Goal: Task Accomplishment & Management: Manage account settings

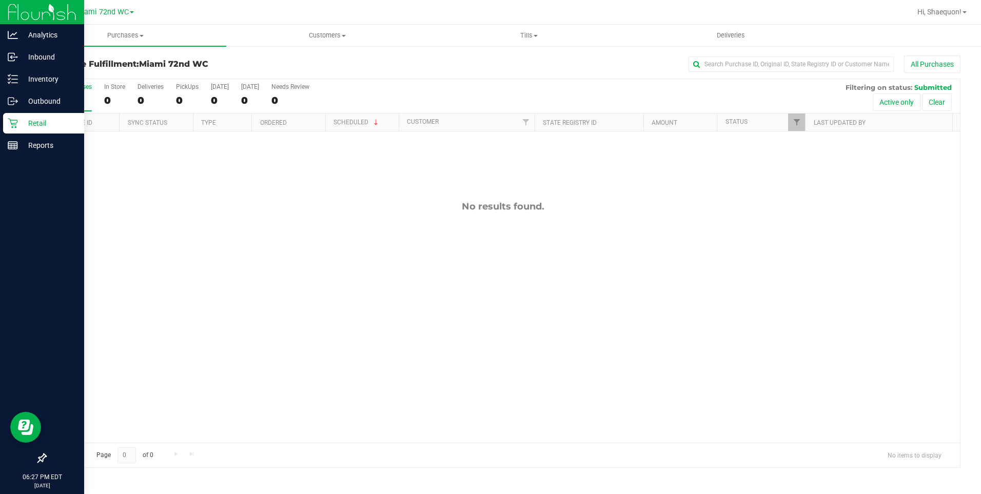
click at [18, 125] on p "Retail" at bounding box center [49, 123] width 62 height 12
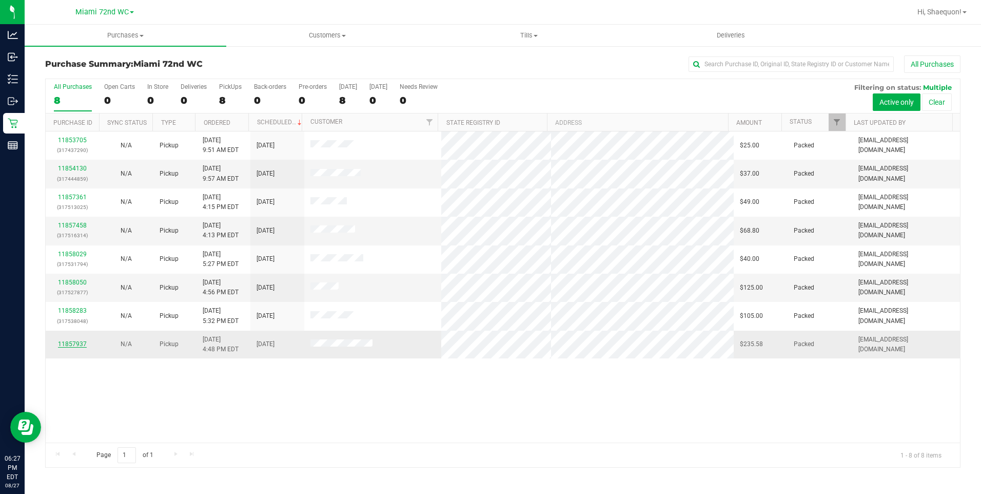
click at [83, 340] on link "11857937" at bounding box center [72, 343] width 29 height 7
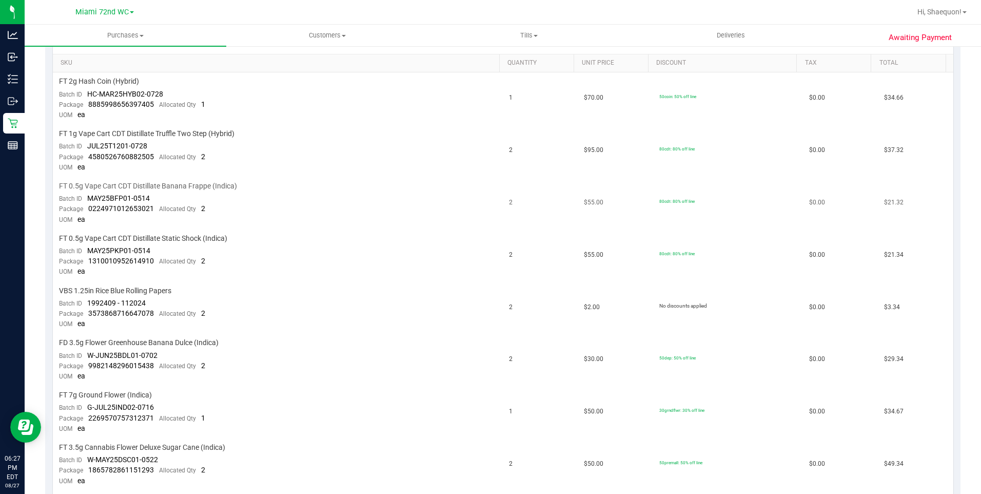
scroll to position [308, 0]
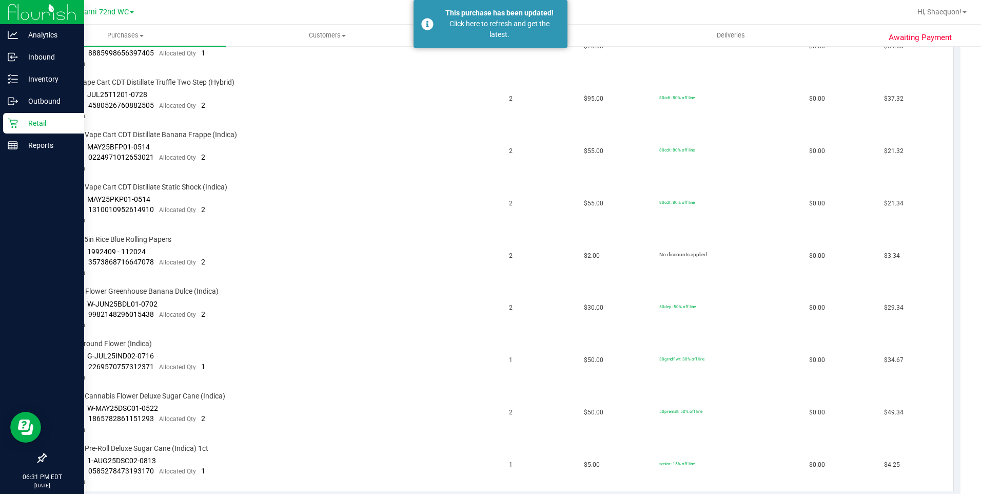
click at [38, 121] on p "Retail" at bounding box center [49, 123] width 62 height 12
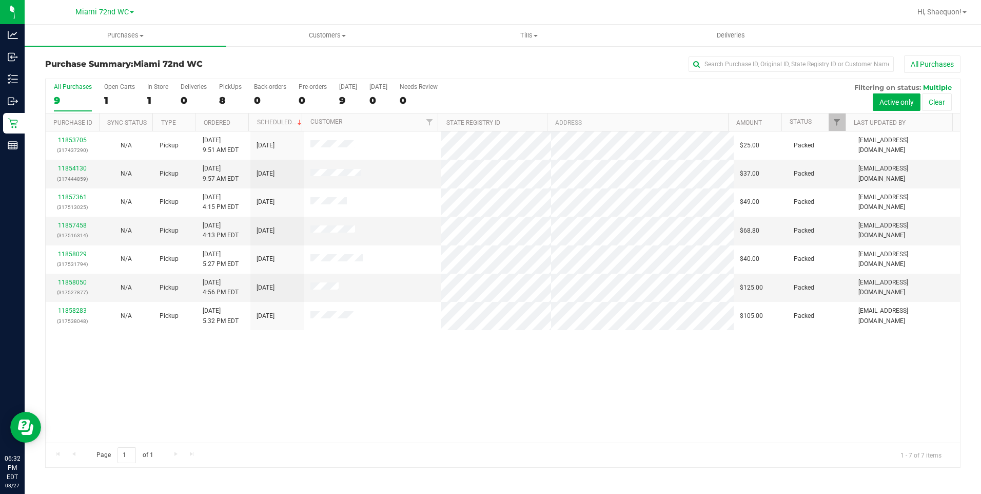
click at [310, 374] on div "11853705 (317437290) N/A Pickup 8/27/2025 9:51 AM EDT 8/27/2025 $25.00 Packed a…" at bounding box center [503, 286] width 914 height 311
click at [520, 385] on div "11853705 (317437290) N/A Pickup 8/27/2025 9:51 AM EDT 8/27/2025 $25.00 Packed a…" at bounding box center [503, 286] width 914 height 311
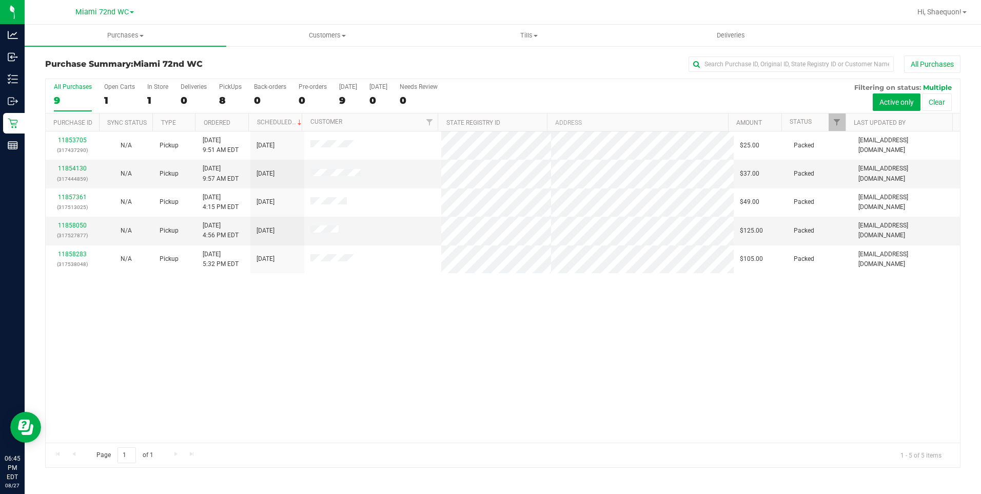
click at [392, 293] on div "11853705 (317437290) N/A Pickup 8/27/2025 9:51 AM EDT 8/27/2025 $25.00 Packed a…" at bounding box center [503, 286] width 914 height 311
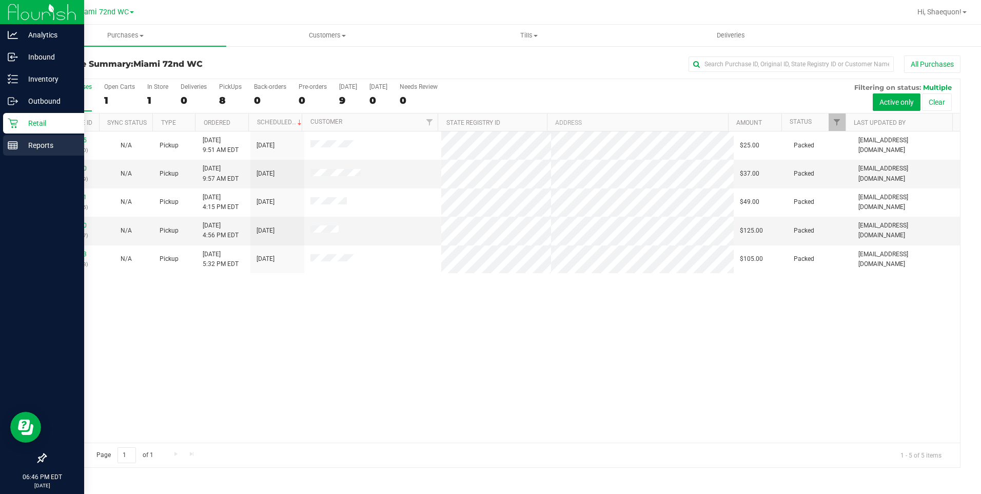
click at [36, 146] on p "Reports" at bounding box center [49, 145] width 62 height 12
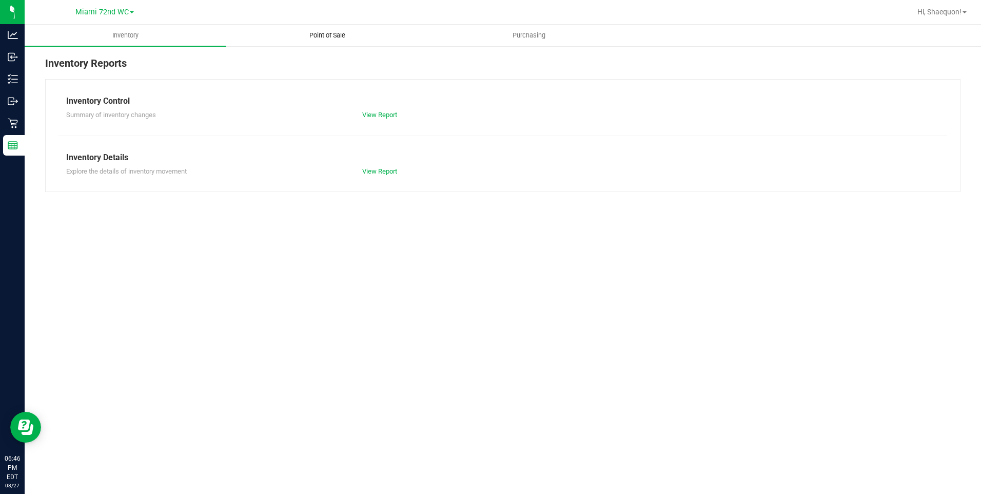
drag, startPoint x: 333, startPoint y: 30, endPoint x: 344, endPoint y: 41, distance: 16.0
click at [332, 30] on uib-tab-heading "Point of Sale" at bounding box center [327, 35] width 201 height 21
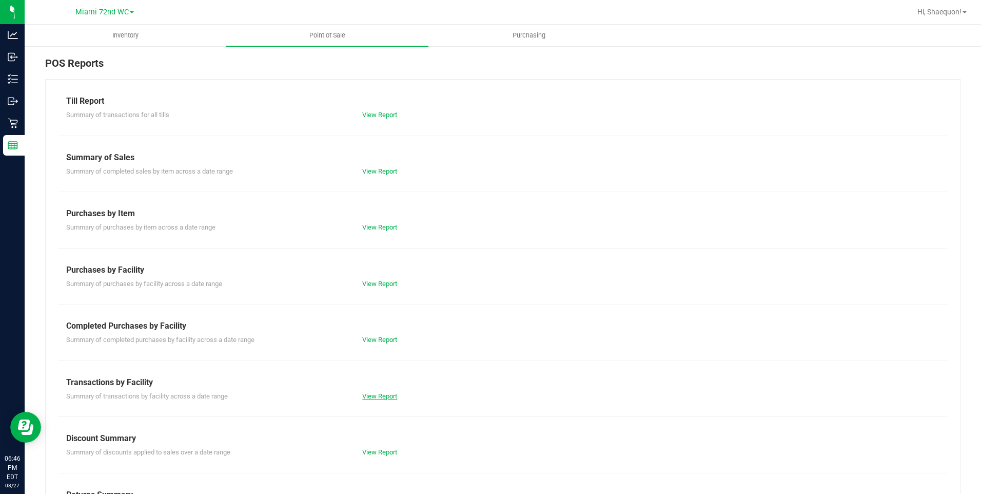
click at [380, 398] on link "View Report" at bounding box center [379, 396] width 35 height 8
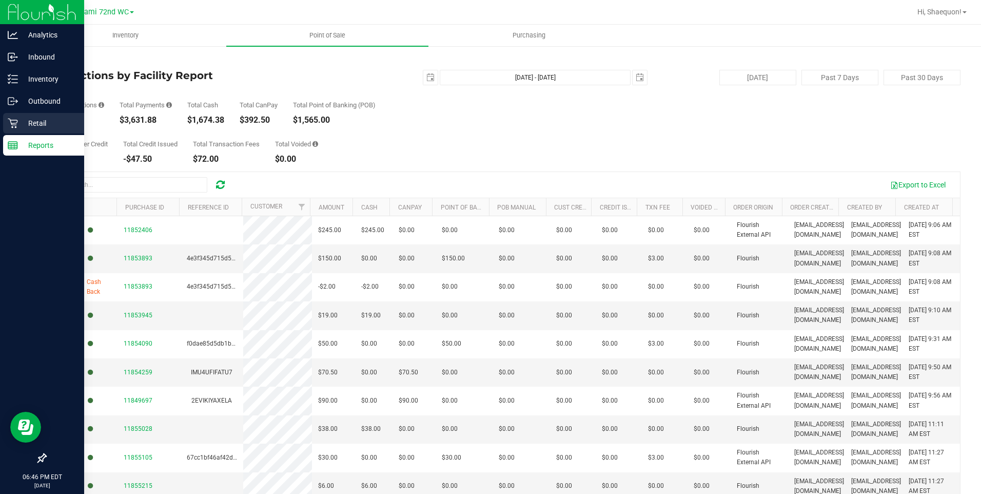
click at [22, 115] on div "Retail" at bounding box center [43, 123] width 81 height 21
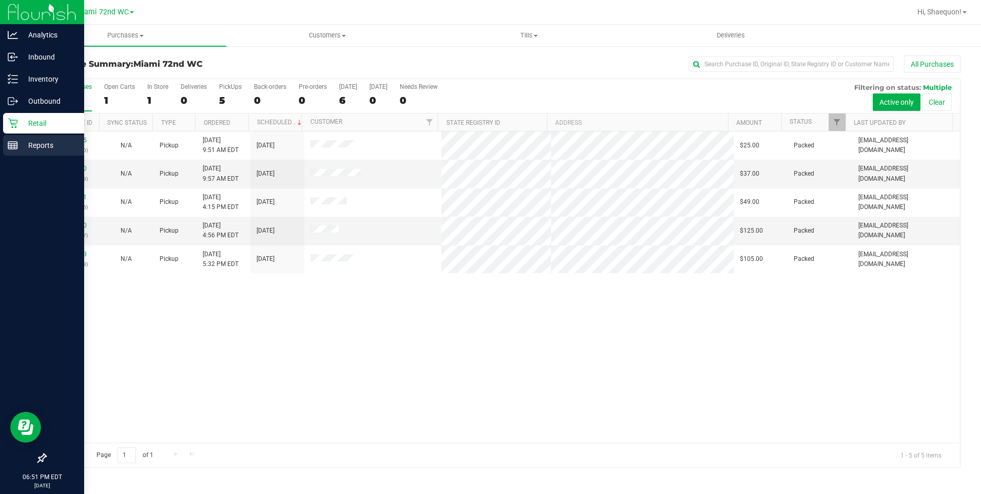
click at [41, 144] on p "Reports" at bounding box center [49, 145] width 62 height 12
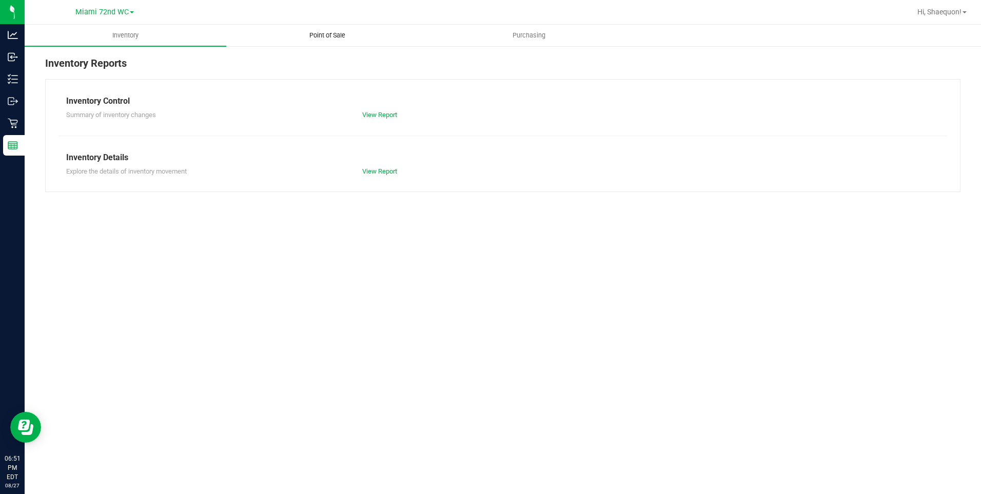
click at [331, 37] on span "Point of Sale" at bounding box center [328, 35] width 64 height 9
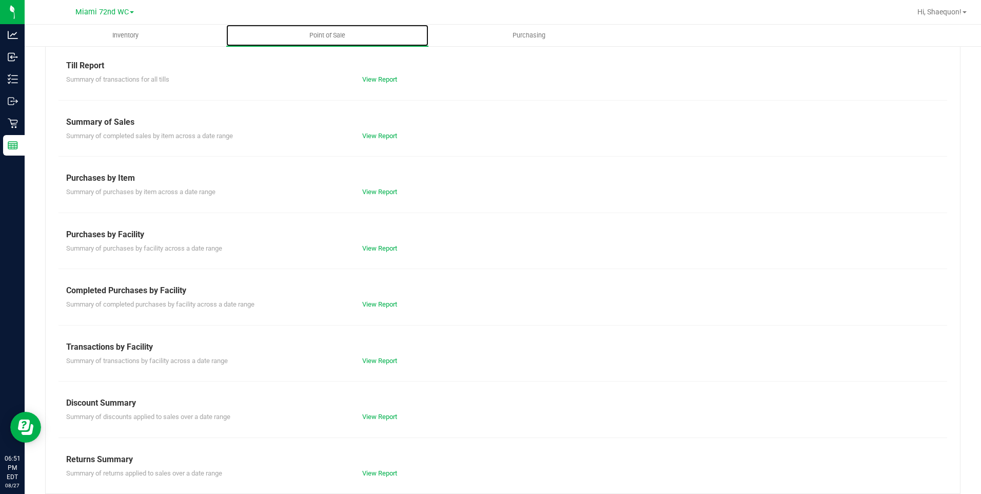
scroll to position [46, 0]
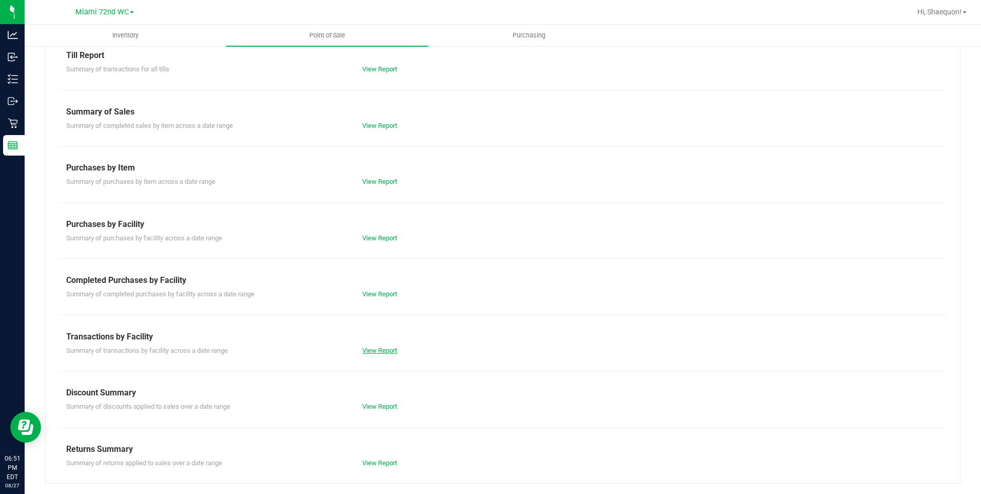
click at [379, 347] on link "View Report" at bounding box center [379, 350] width 35 height 8
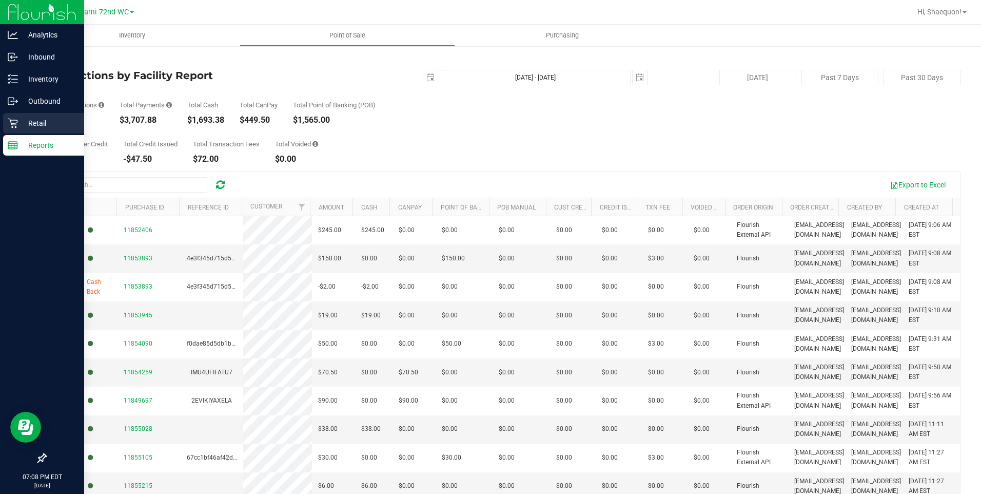
click at [16, 124] on icon at bounding box center [13, 123] width 10 height 10
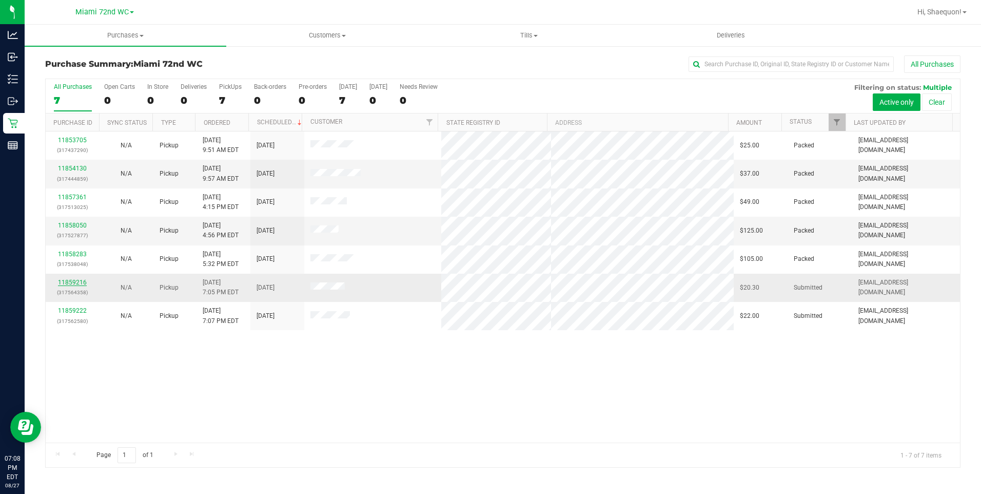
click at [81, 281] on link "11859216" at bounding box center [72, 282] width 29 height 7
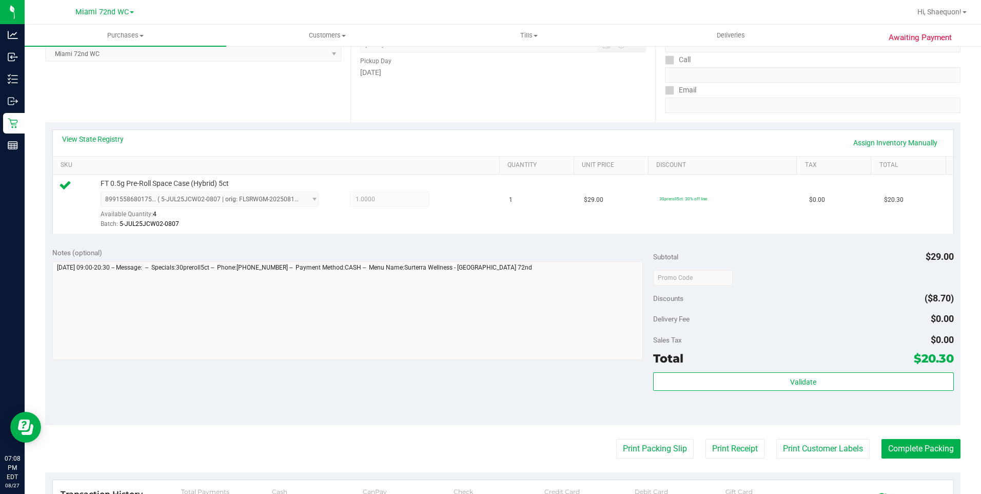
scroll to position [205, 0]
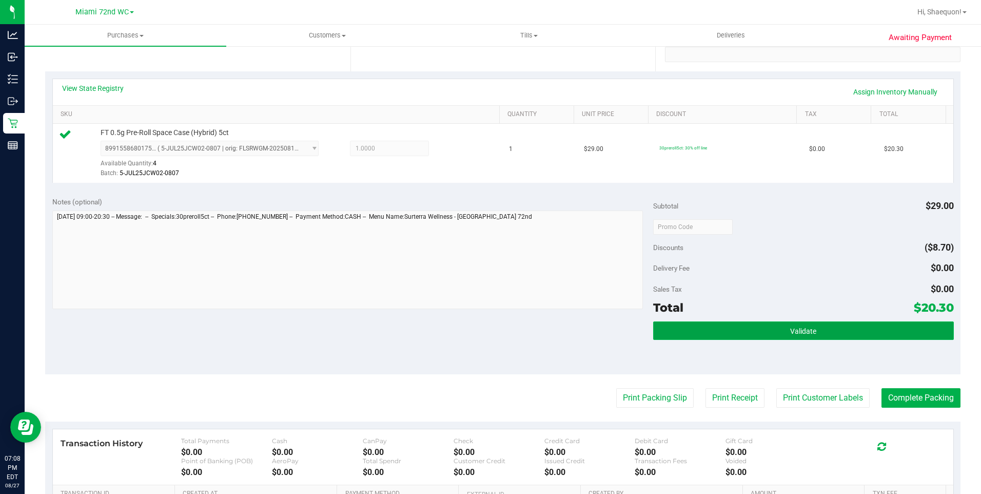
click at [797, 339] on button "Validate" at bounding box center [803, 330] width 301 height 18
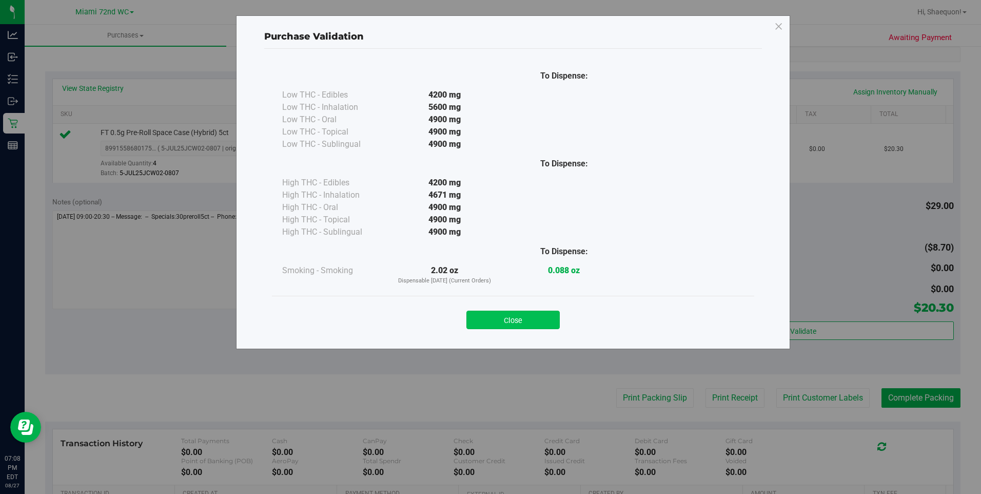
click at [529, 321] on button "Close" at bounding box center [512, 319] width 93 height 18
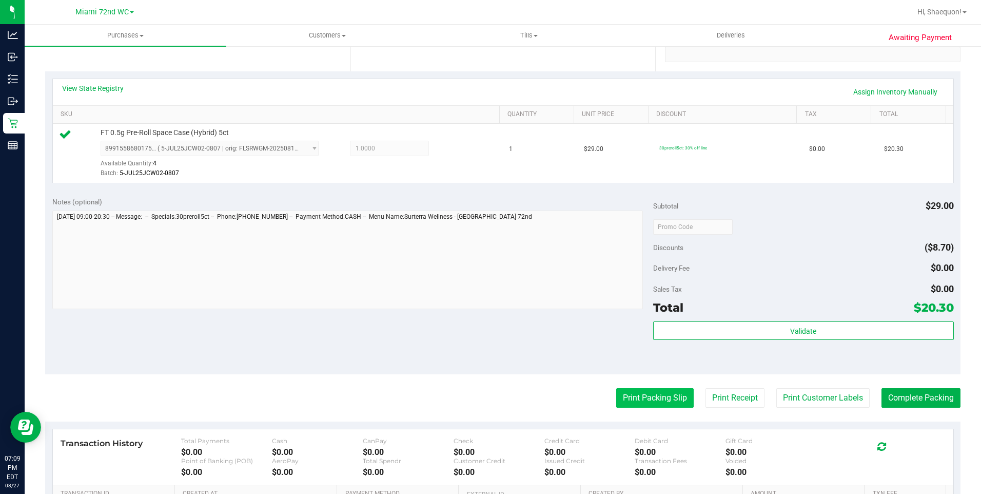
click at [650, 394] on button "Print Packing Slip" at bounding box center [654, 398] width 77 height 20
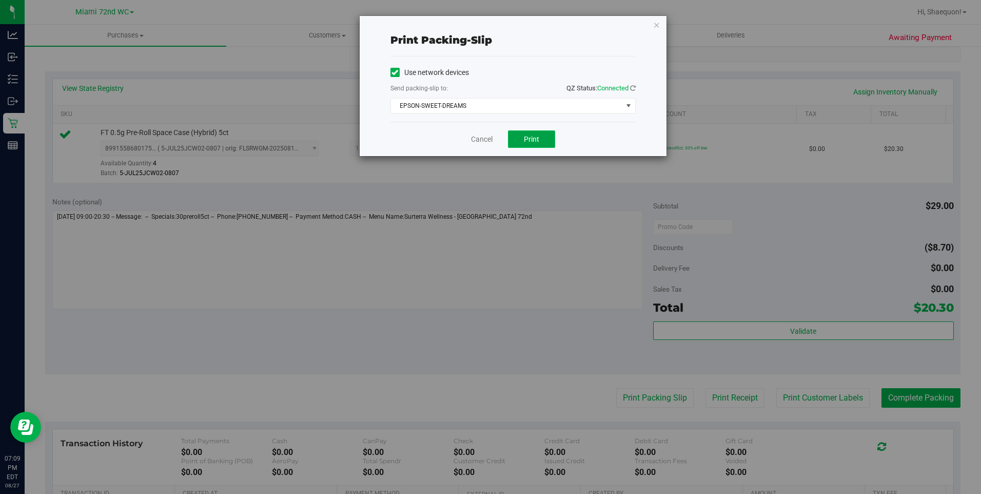
click at [531, 142] on span "Print" at bounding box center [531, 139] width 15 height 8
click at [489, 137] on link "Cancel" at bounding box center [482, 139] width 22 height 11
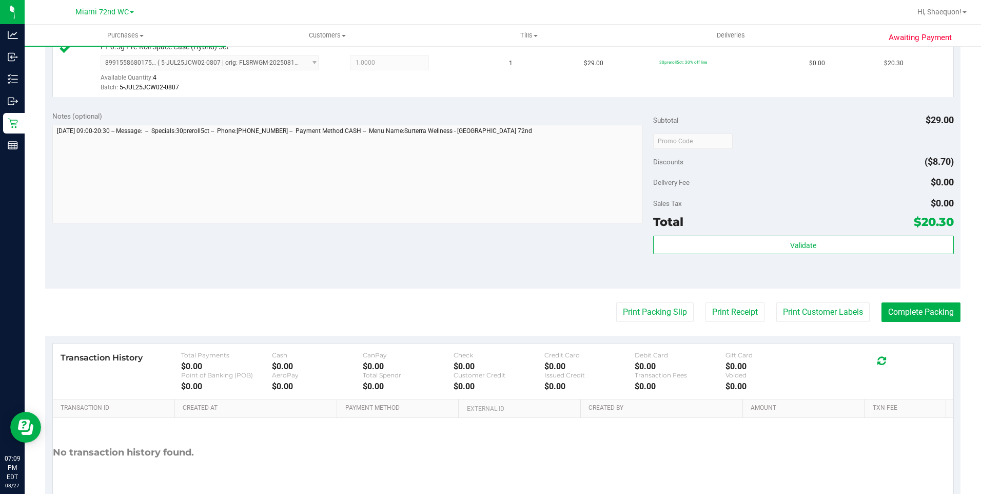
scroll to position [308, 0]
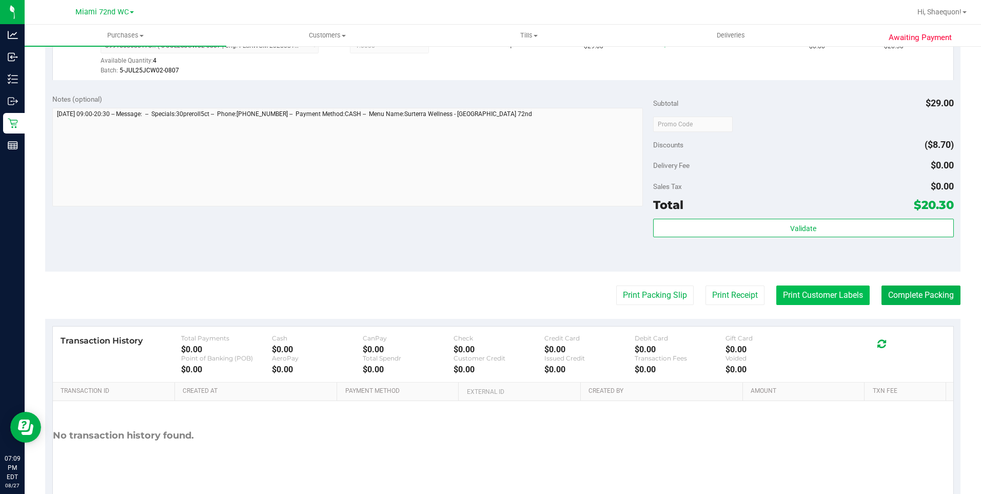
click at [811, 291] on button "Print Customer Labels" at bounding box center [822, 295] width 93 height 20
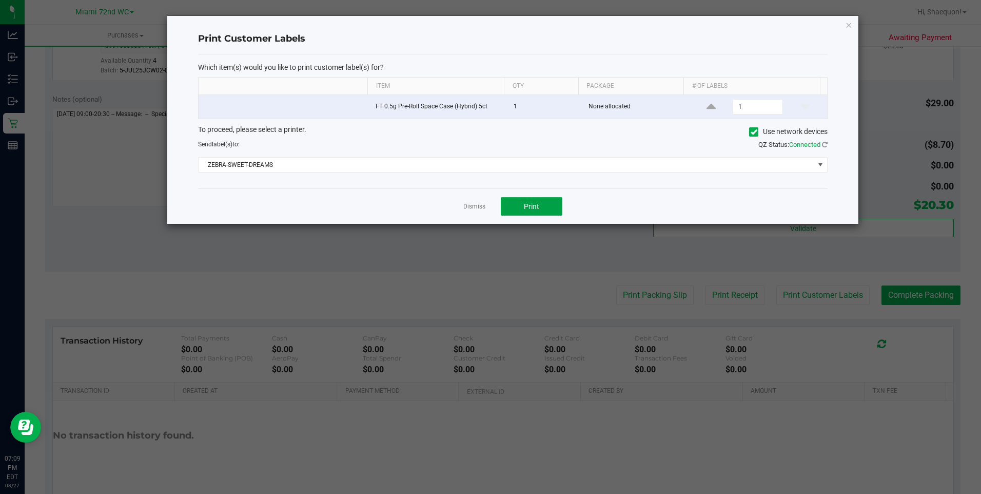
click at [538, 205] on span "Print" at bounding box center [531, 206] width 15 height 8
click at [470, 208] on link "Dismiss" at bounding box center [474, 206] width 22 height 9
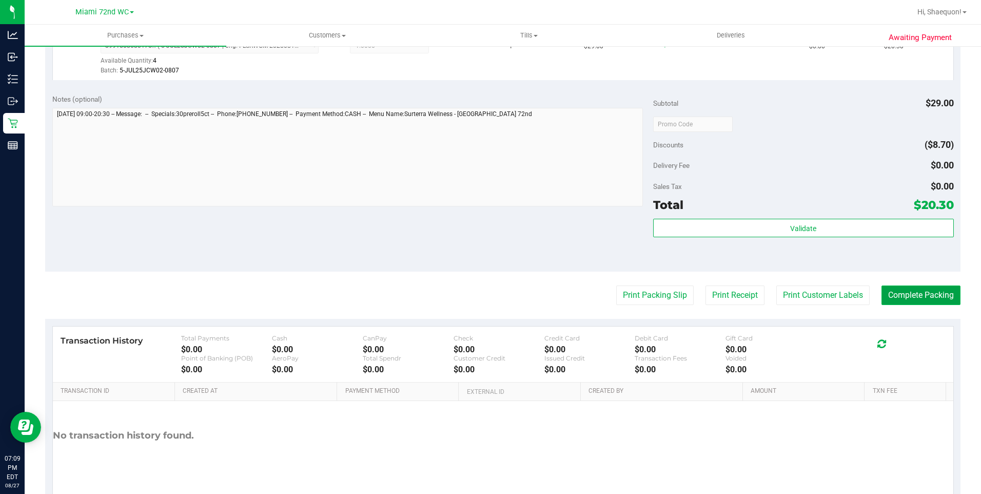
click at [922, 293] on button "Complete Packing" at bounding box center [921, 295] width 79 height 20
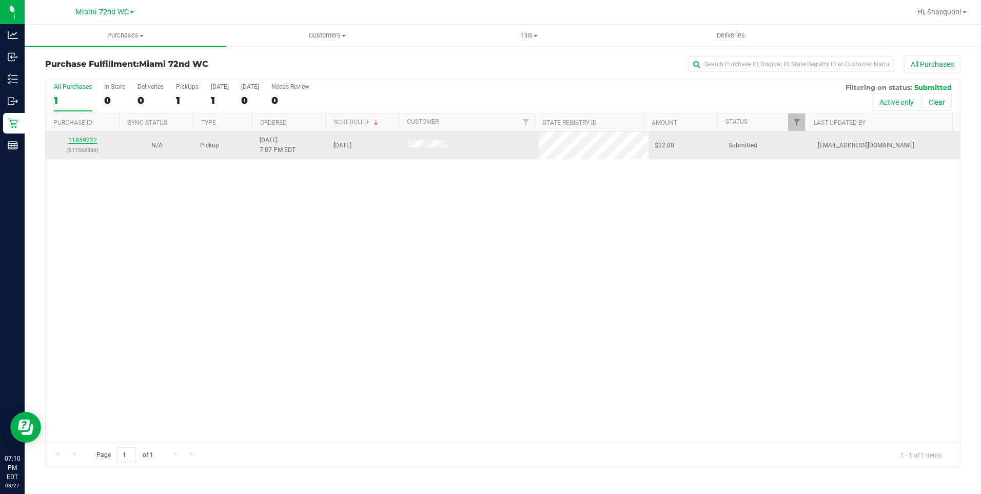
click at [78, 142] on link "11859222" at bounding box center [82, 140] width 29 height 7
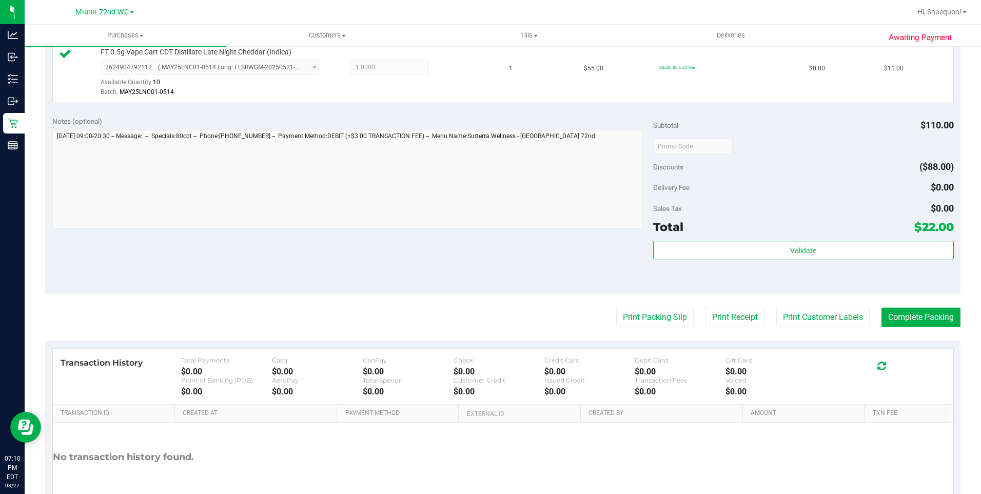
scroll to position [356, 0]
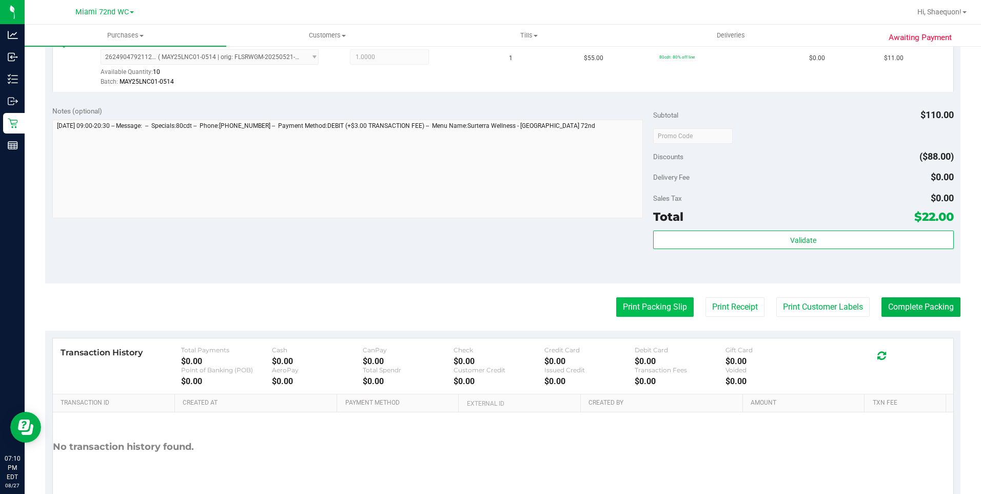
click at [658, 310] on button "Print Packing Slip" at bounding box center [654, 307] width 77 height 20
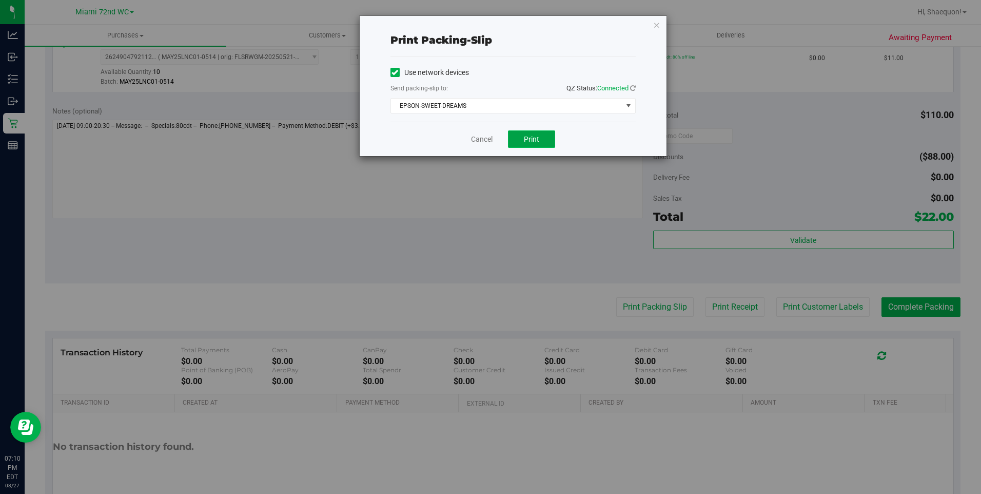
click at [525, 139] on span "Print" at bounding box center [531, 139] width 15 height 8
click at [480, 140] on link "Cancel" at bounding box center [482, 139] width 22 height 11
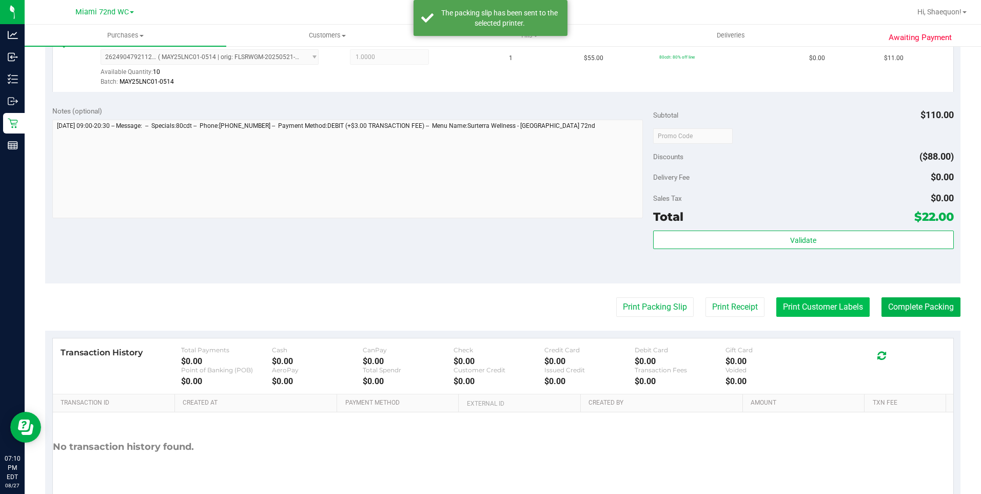
click at [784, 302] on button "Print Customer Labels" at bounding box center [822, 307] width 93 height 20
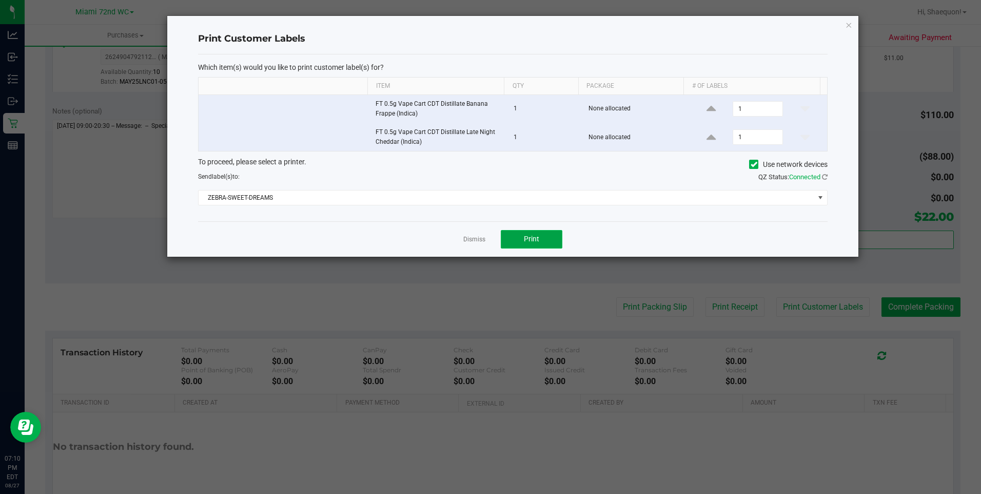
click at [550, 241] on button "Print" at bounding box center [532, 239] width 62 height 18
click at [470, 238] on link "Dismiss" at bounding box center [474, 239] width 22 height 9
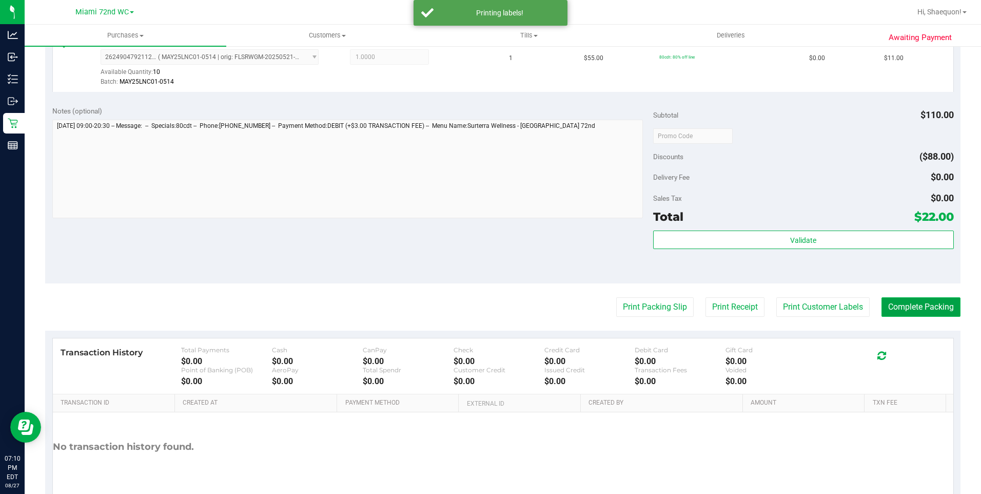
click at [907, 304] on button "Complete Packing" at bounding box center [921, 307] width 79 height 20
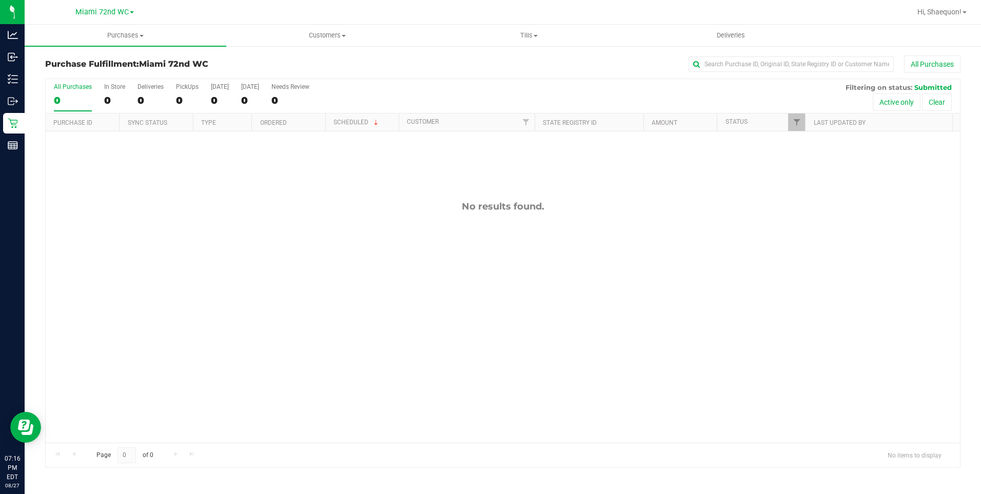
click at [14, 142] on rect at bounding box center [12, 145] width 9 height 7
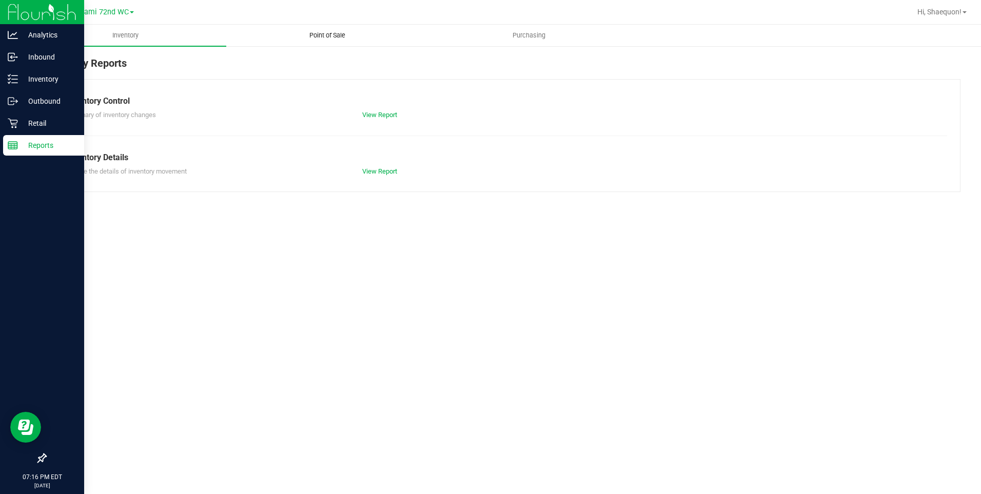
click at [341, 31] on span "Point of Sale" at bounding box center [328, 35] width 64 height 9
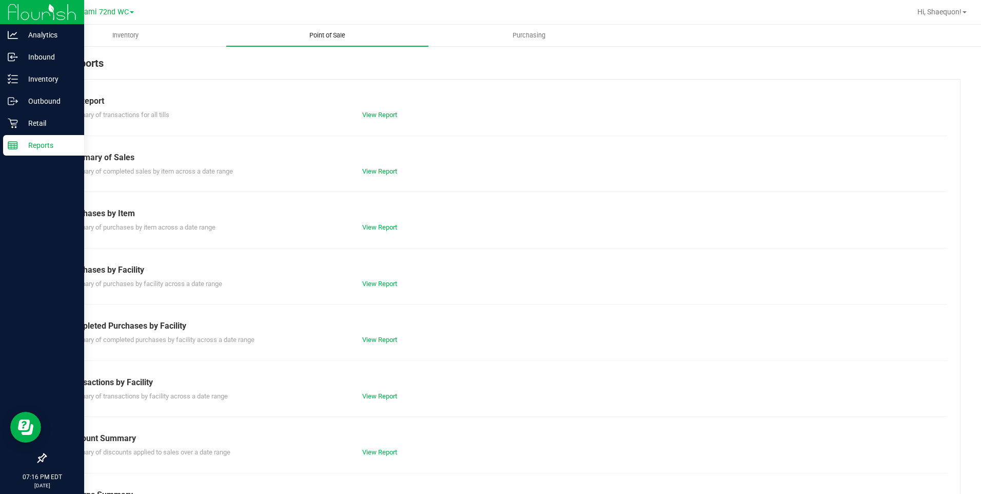
scroll to position [46, 0]
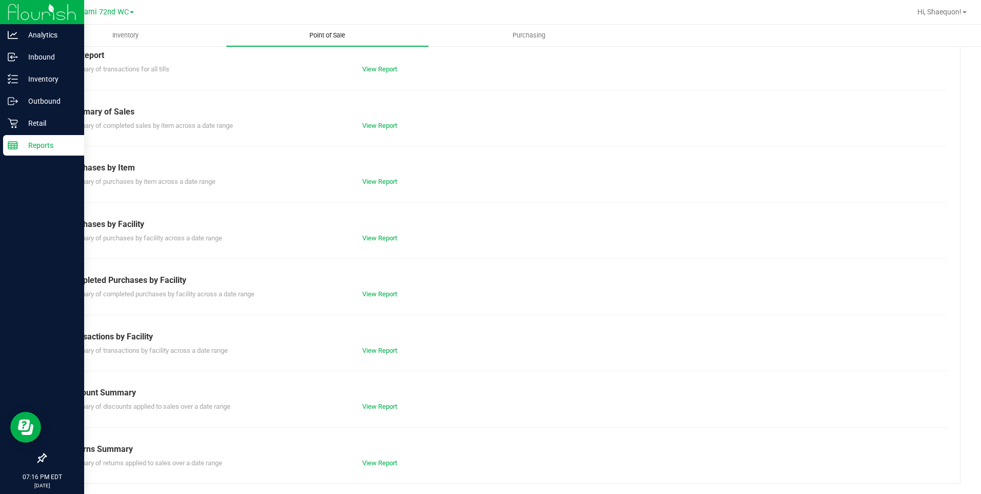
click at [388, 346] on link "View Report" at bounding box center [379, 350] width 35 height 8
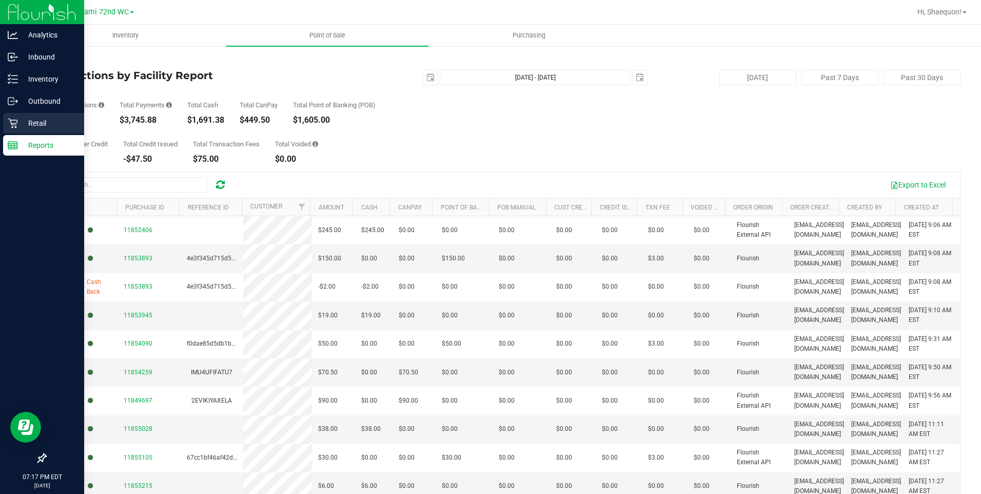
click at [13, 124] on icon at bounding box center [13, 123] width 10 height 10
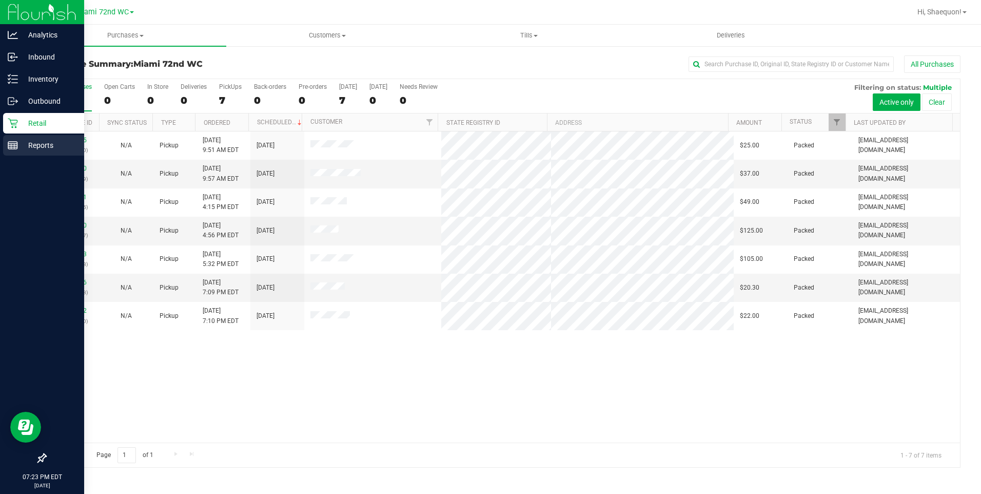
click at [16, 147] on line at bounding box center [12, 147] width 9 height 0
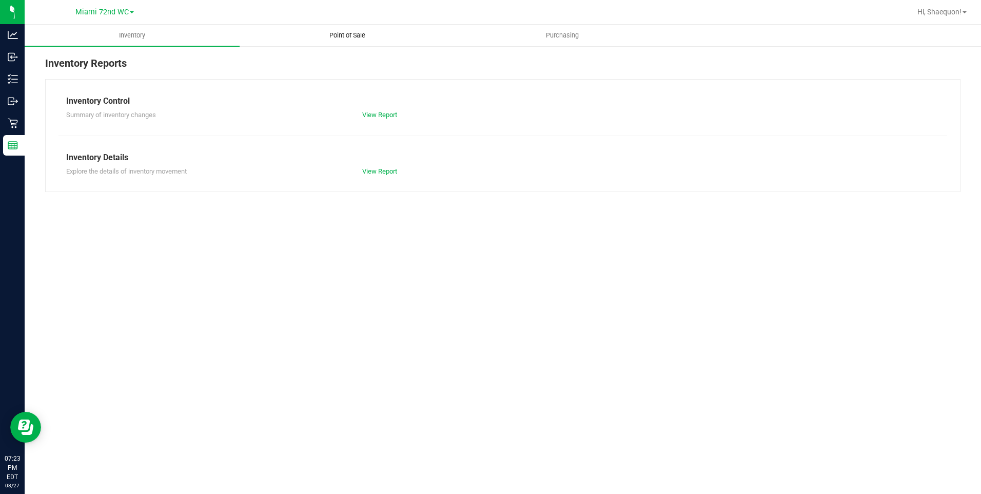
click at [353, 34] on span "Point of Sale" at bounding box center [348, 35] width 64 height 9
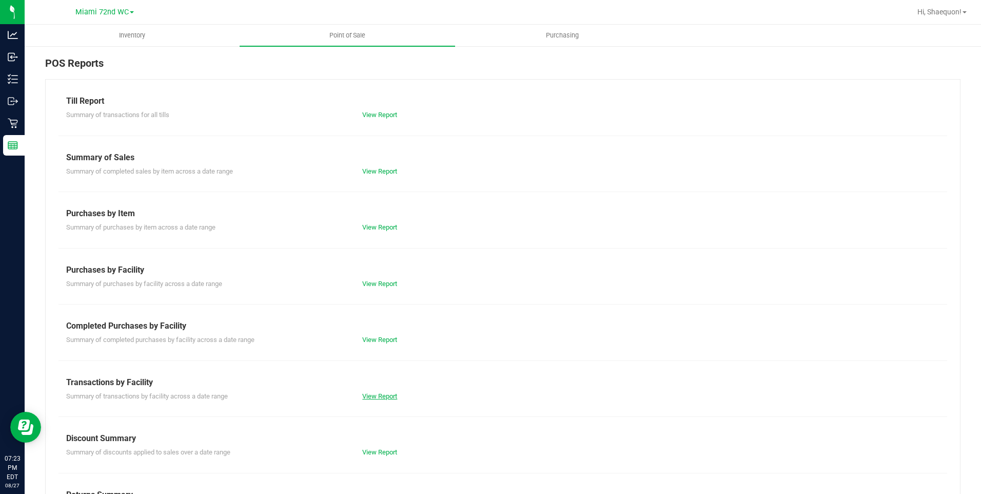
click at [380, 395] on link "View Report" at bounding box center [379, 396] width 35 height 8
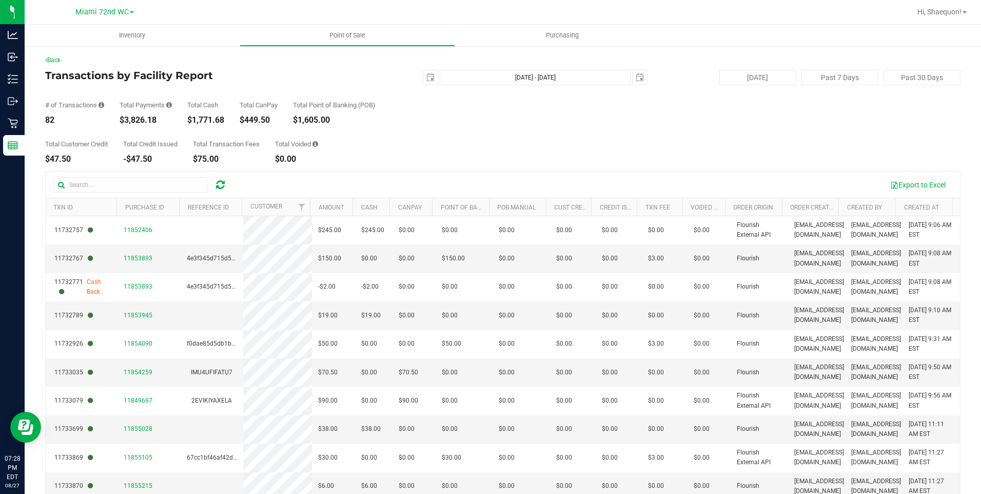
click at [404, 114] on div "# of Transactions 82 Total Payments $3,826.18 Total Cash $1,771.68 Total CanPay…" at bounding box center [502, 104] width 915 height 39
